Goal: Use online tool/utility

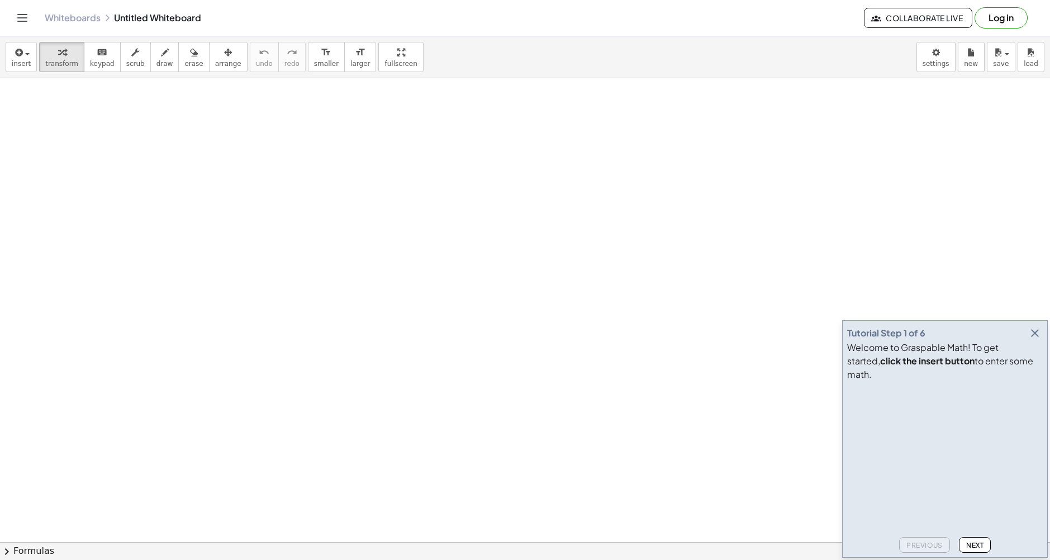
drag, startPoint x: 419, startPoint y: 233, endPoint x: 428, endPoint y: 274, distance: 42.4
click at [160, 65] on button "draw" at bounding box center [164, 57] width 29 height 30
drag, startPoint x: 313, startPoint y: 263, endPoint x: 301, endPoint y: 272, distance: 15.2
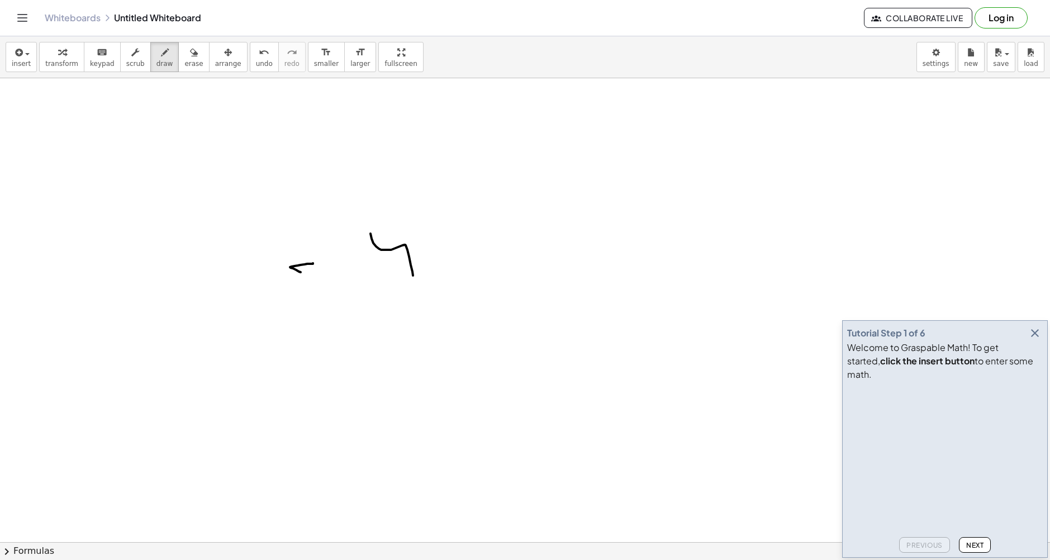
drag, startPoint x: 407, startPoint y: 250, endPoint x: 386, endPoint y: 220, distance: 36.4
drag, startPoint x: 403, startPoint y: 229, endPoint x: 434, endPoint y: 211, distance: 35.8
drag, startPoint x: 440, startPoint y: 264, endPoint x: 458, endPoint y: 209, distance: 58.1
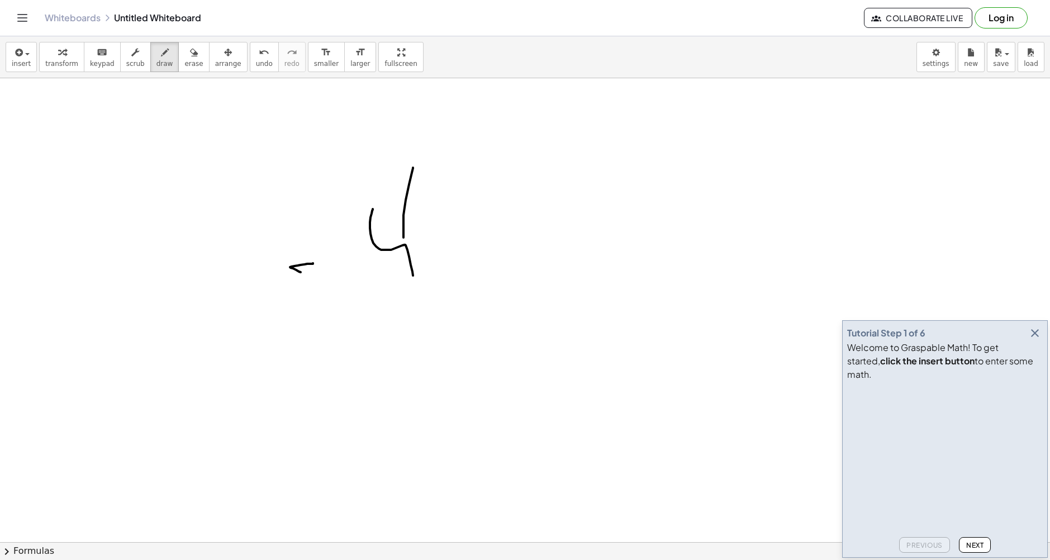
drag, startPoint x: 440, startPoint y: 213, endPoint x: 490, endPoint y: 282, distance: 84.8
drag, startPoint x: 532, startPoint y: 264, endPoint x: 491, endPoint y: 182, distance: 91.7
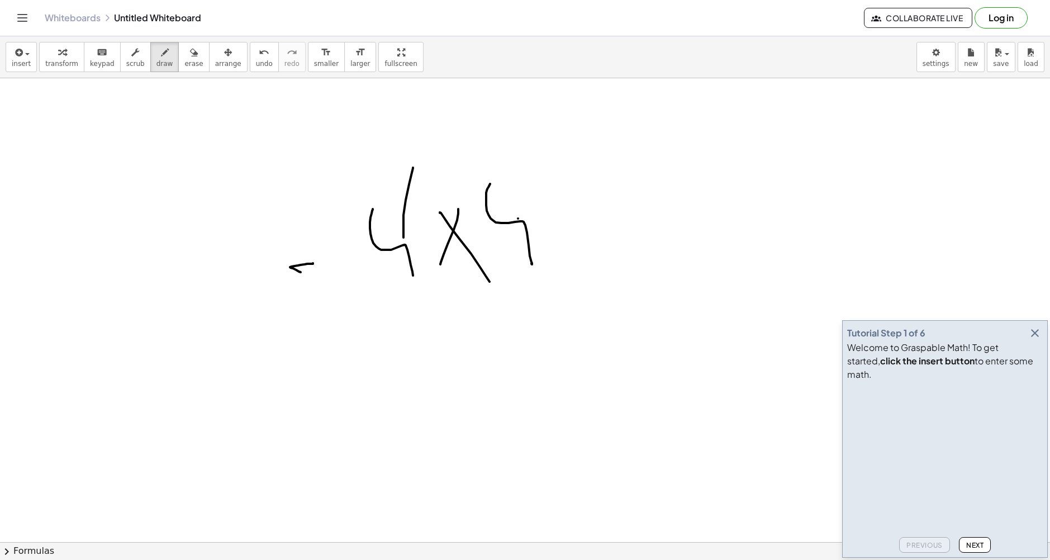
drag, startPoint x: 518, startPoint y: 219, endPoint x: 529, endPoint y: 182, distance: 38.0
drag, startPoint x: 628, startPoint y: 251, endPoint x: 584, endPoint y: 248, distance: 43.8
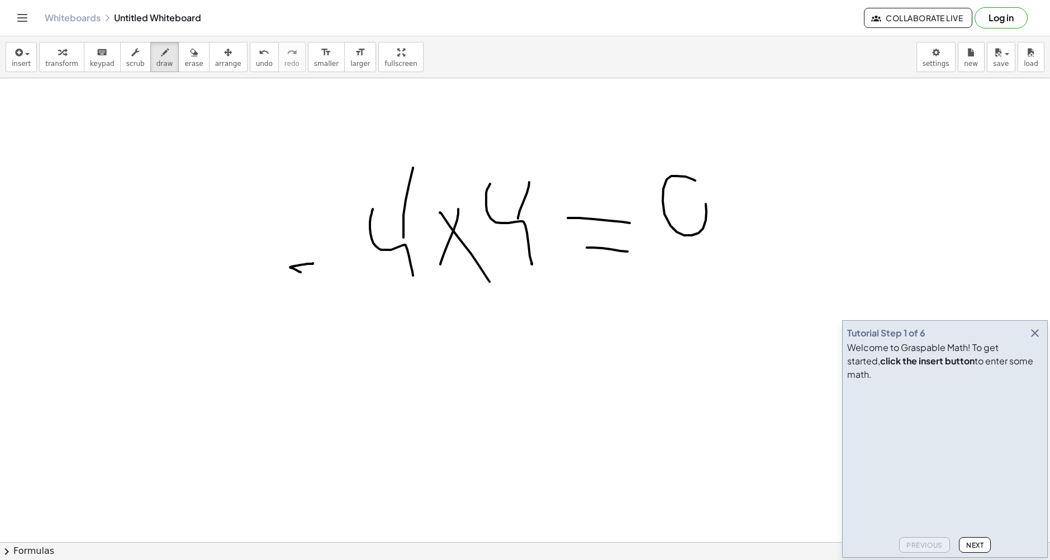
drag, startPoint x: 677, startPoint y: 176, endPoint x: 681, endPoint y: 197, distance: 21.0
drag, startPoint x: 688, startPoint y: 230, endPoint x: 683, endPoint y: 255, distance: 25.6
